Goal: Information Seeking & Learning: Find specific fact

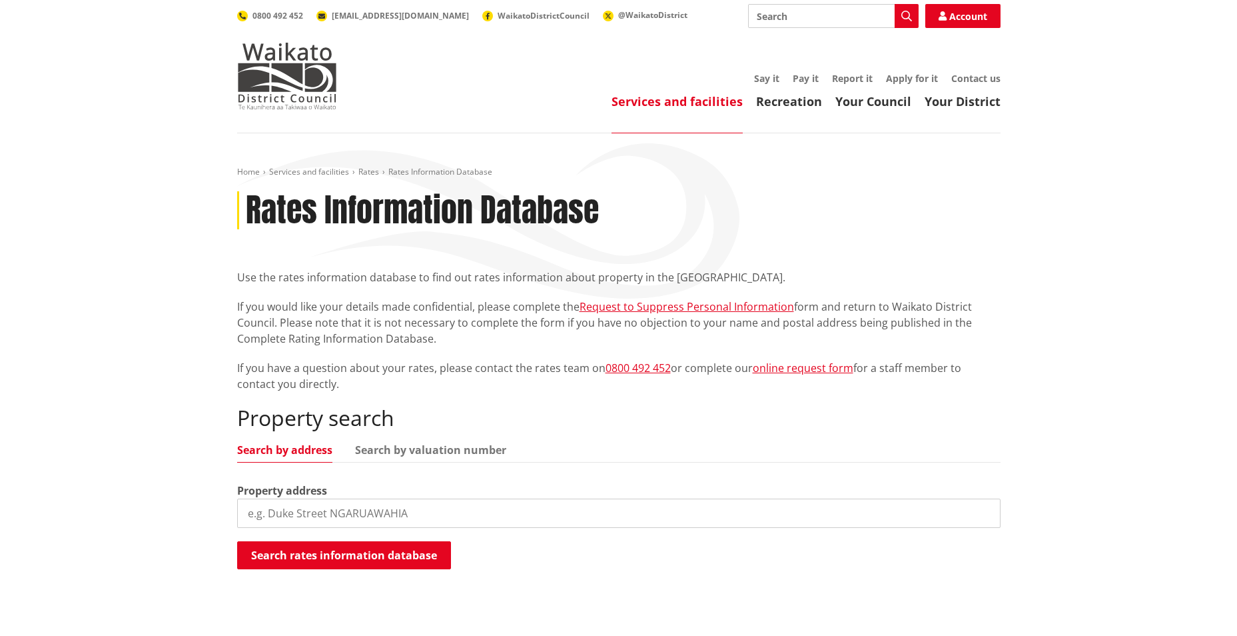
click at [384, 512] on input "search" at bounding box center [619, 512] width 764 height 29
type input "[STREET_ADDRESS]"
click at [361, 562] on button "Search rates information database" at bounding box center [344, 555] width 214 height 28
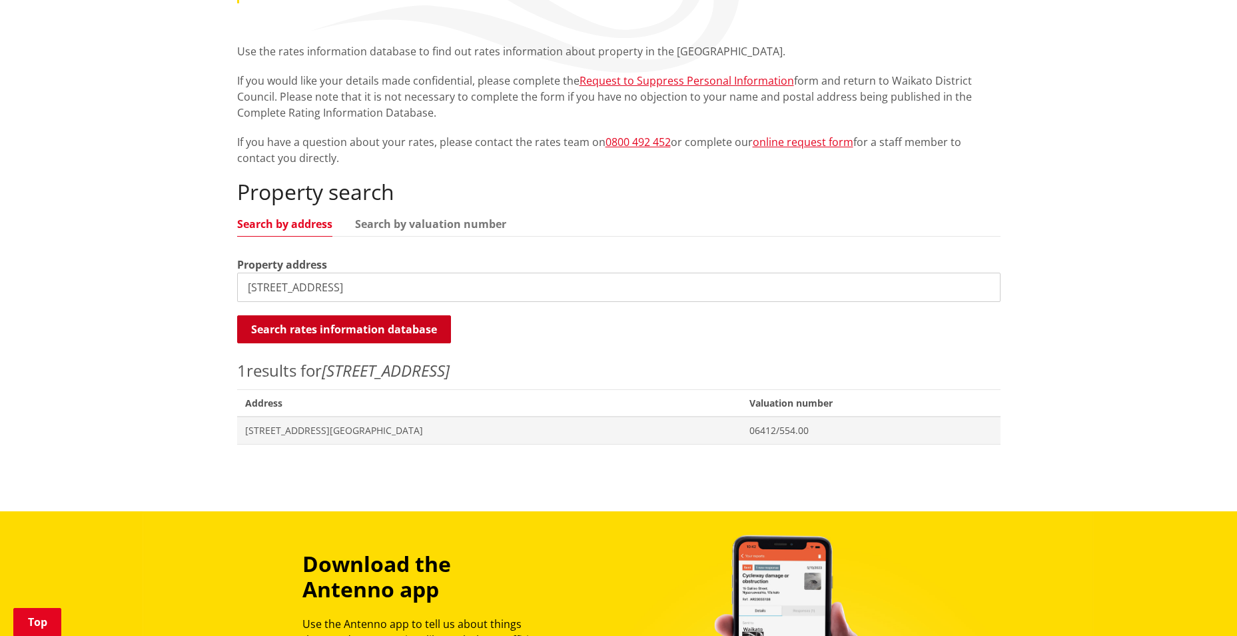
scroll to position [267, 0]
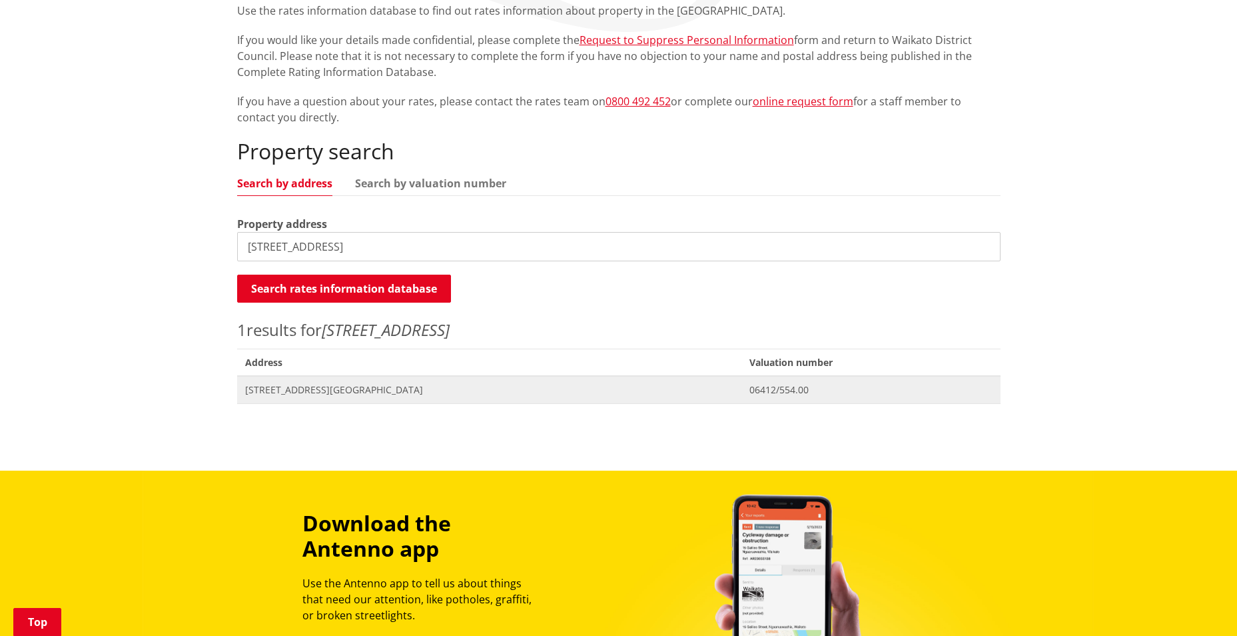
click at [354, 383] on span "[STREET_ADDRESS][GEOGRAPHIC_DATA]" at bounding box center [489, 389] width 489 height 13
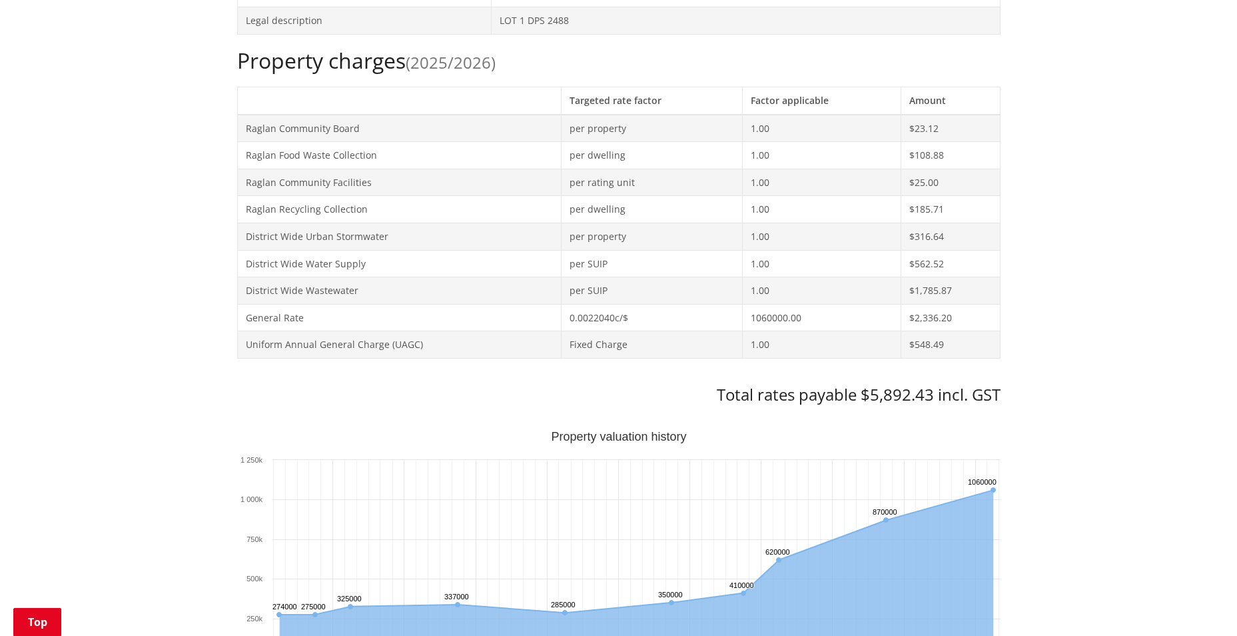
scroll to position [466, 0]
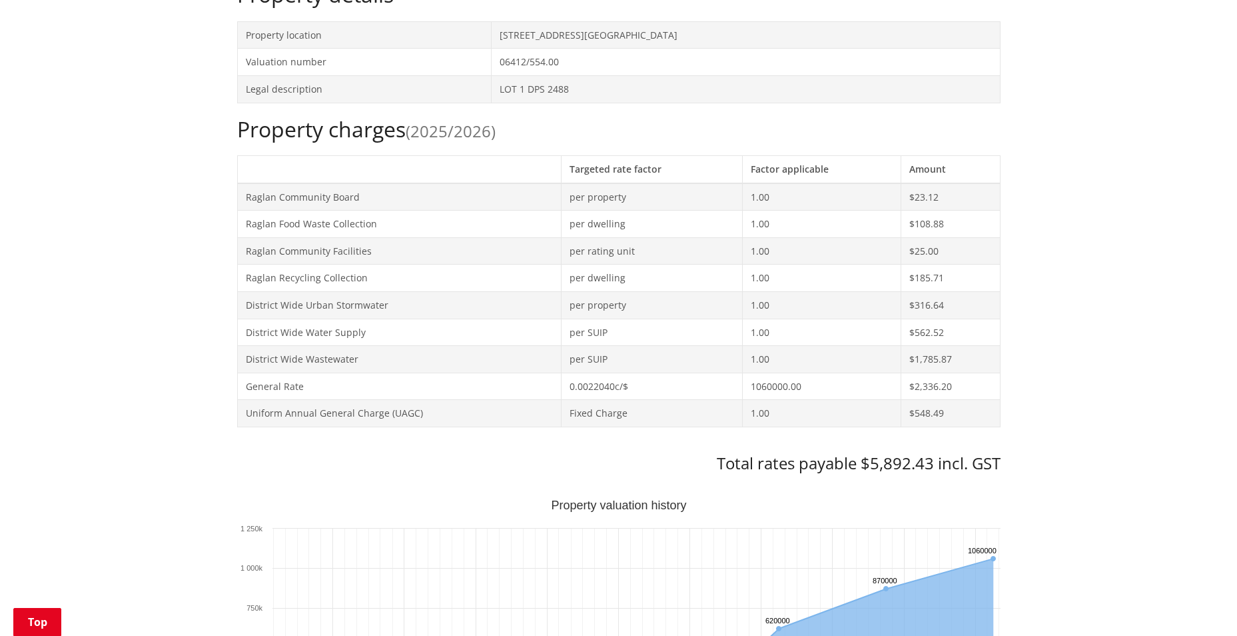
click at [441, 188] on td "Raglan Community Board" at bounding box center [399, 196] width 324 height 27
